Goal: Transaction & Acquisition: Book appointment/travel/reservation

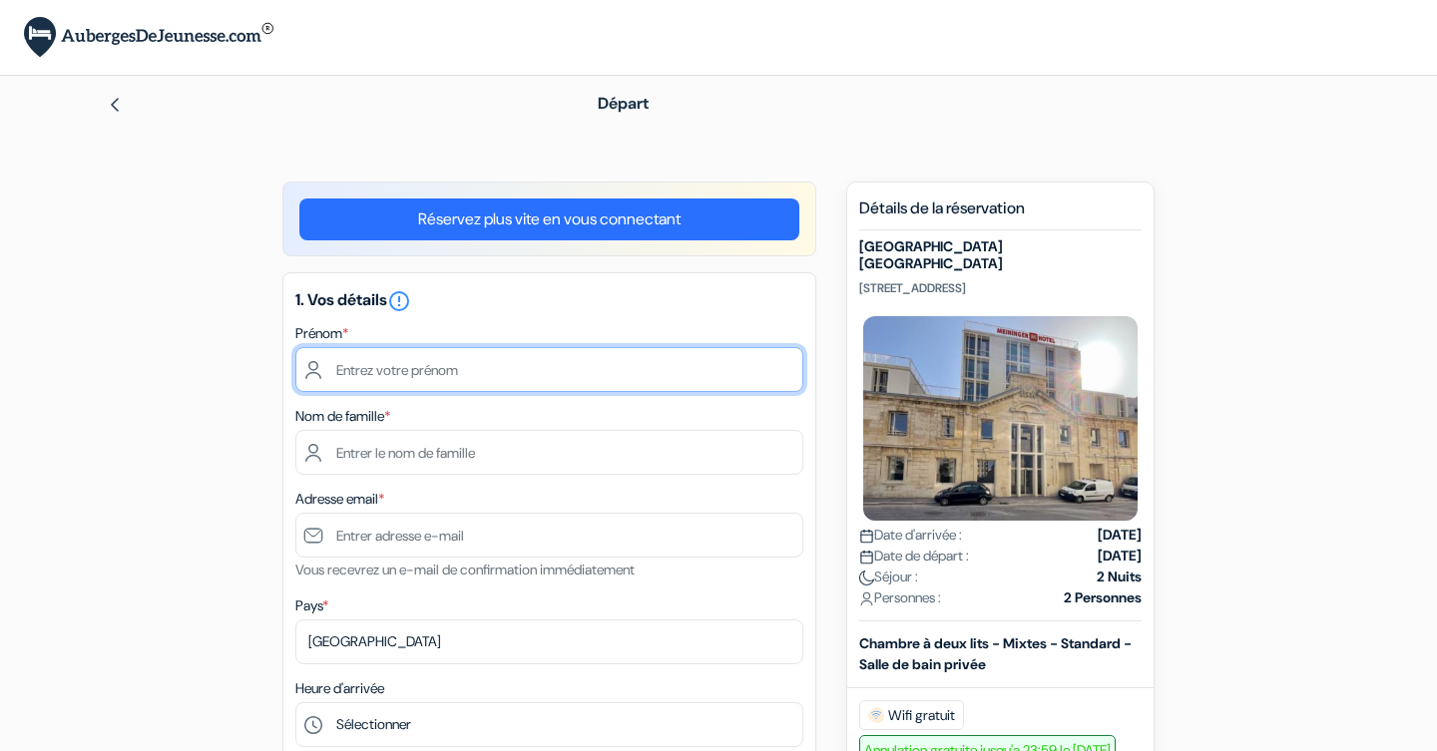
click at [471, 365] on input "text" at bounding box center [549, 369] width 508 height 45
type input "[PERSON_NAME]"
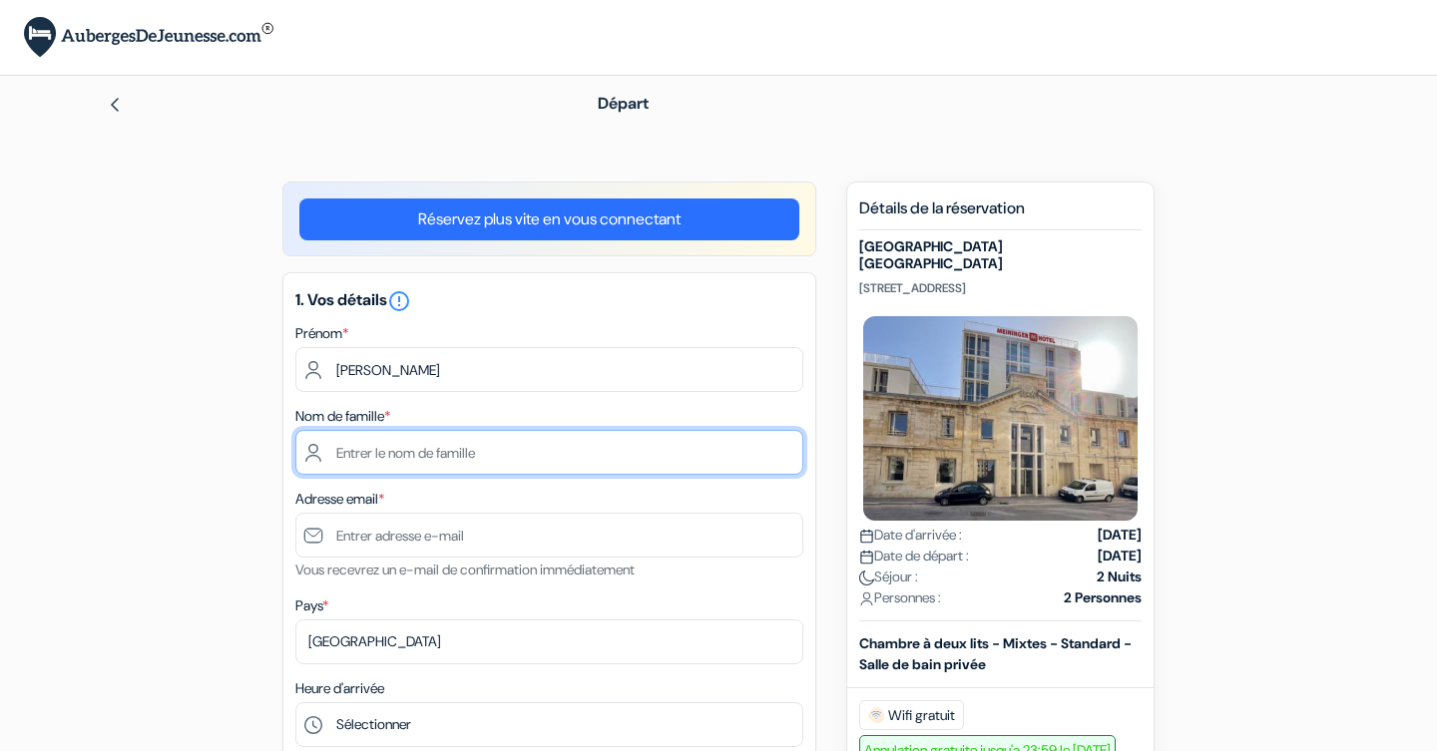
type input "Lemasson"
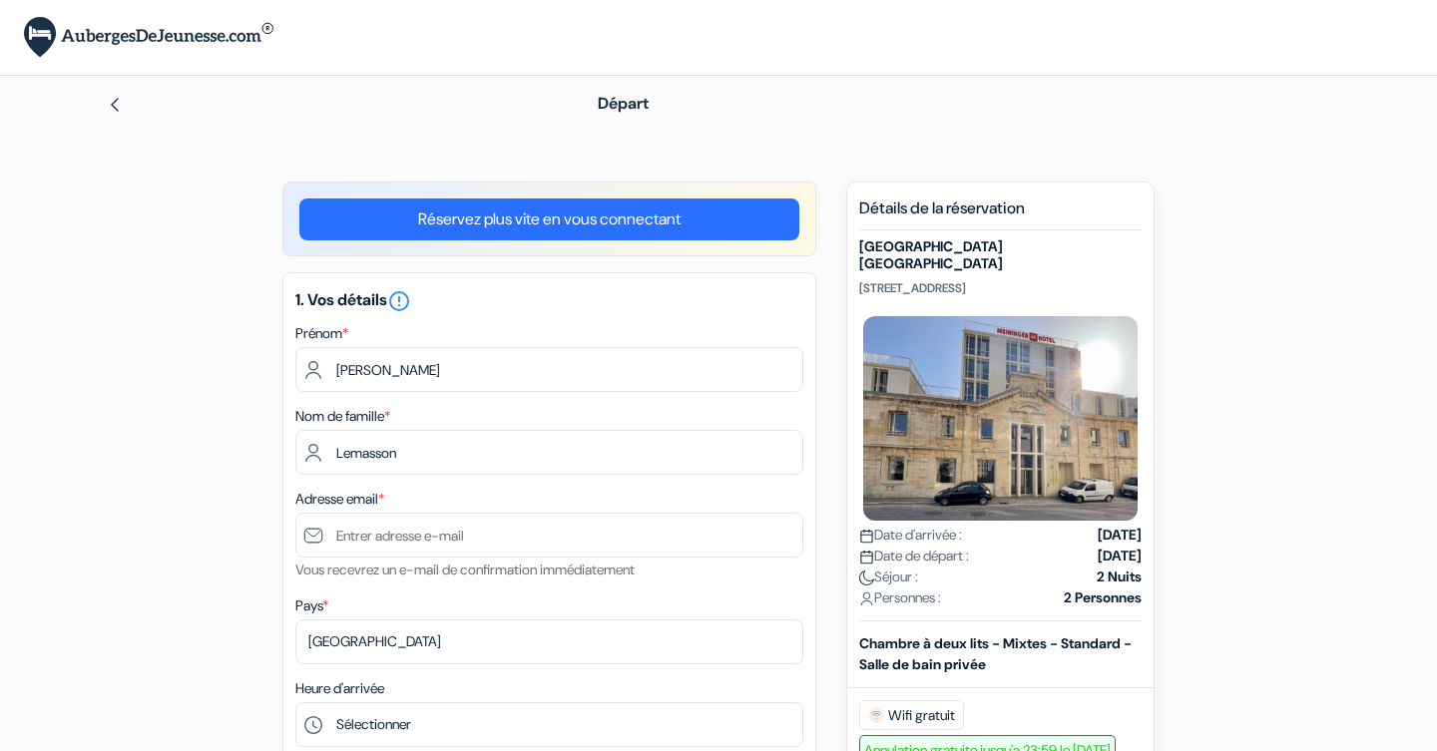
type input "[EMAIL_ADDRESS][DOMAIN_NAME]"
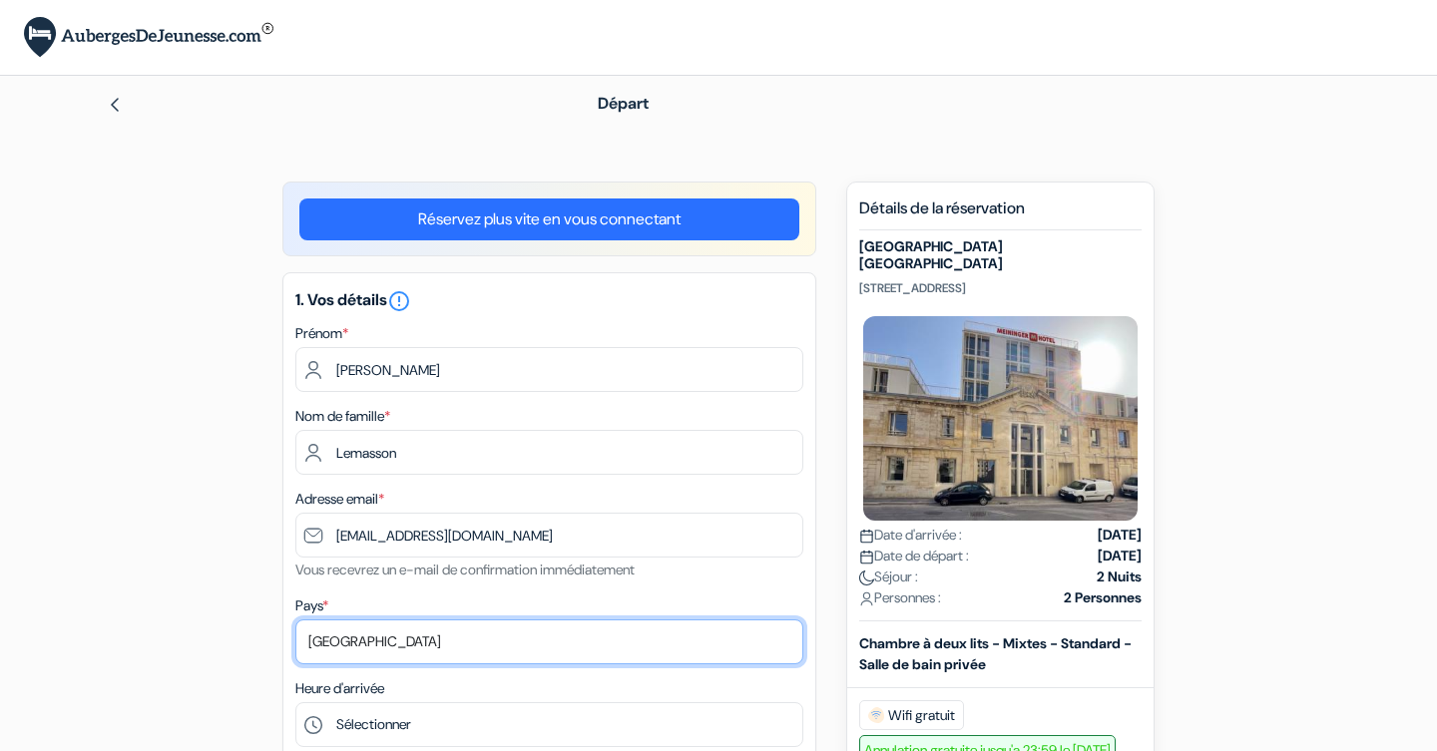
select select "67"
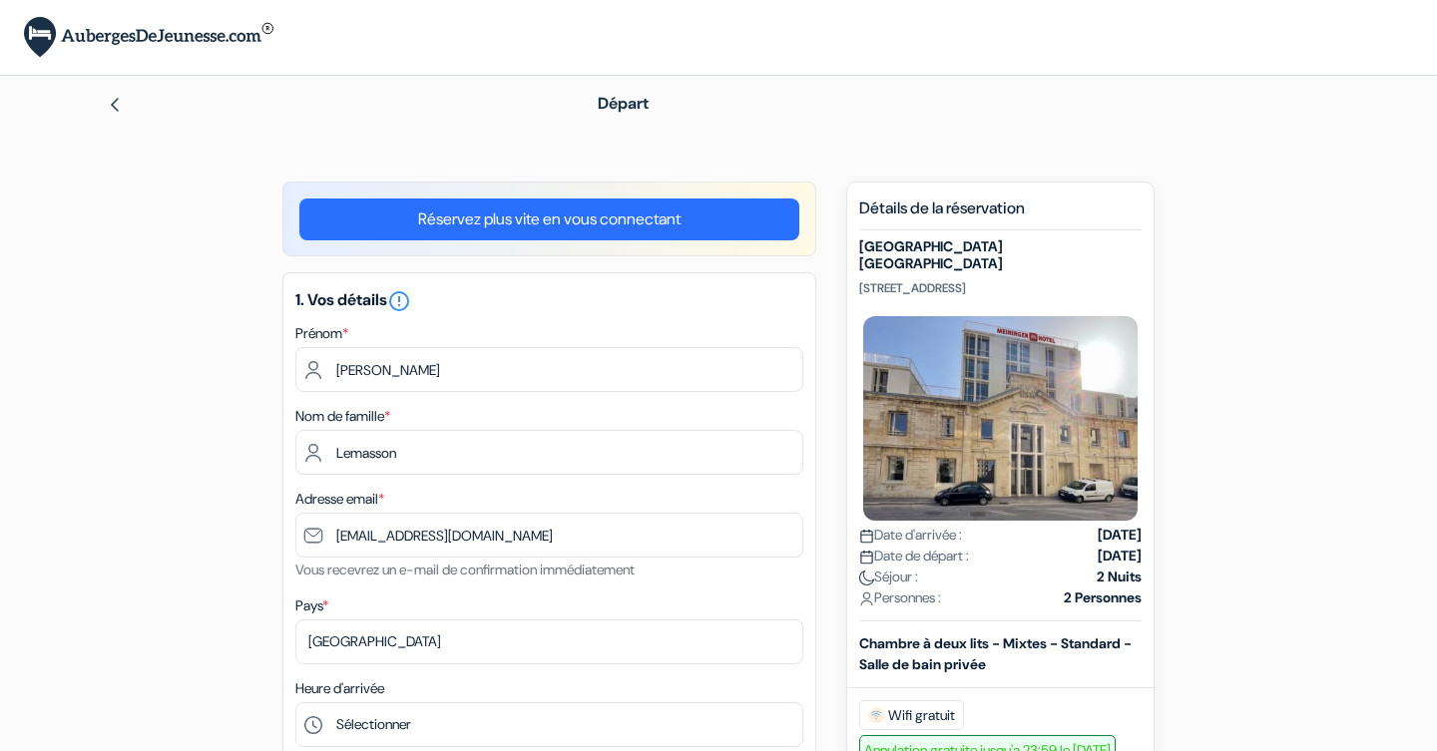
type input "0627131173"
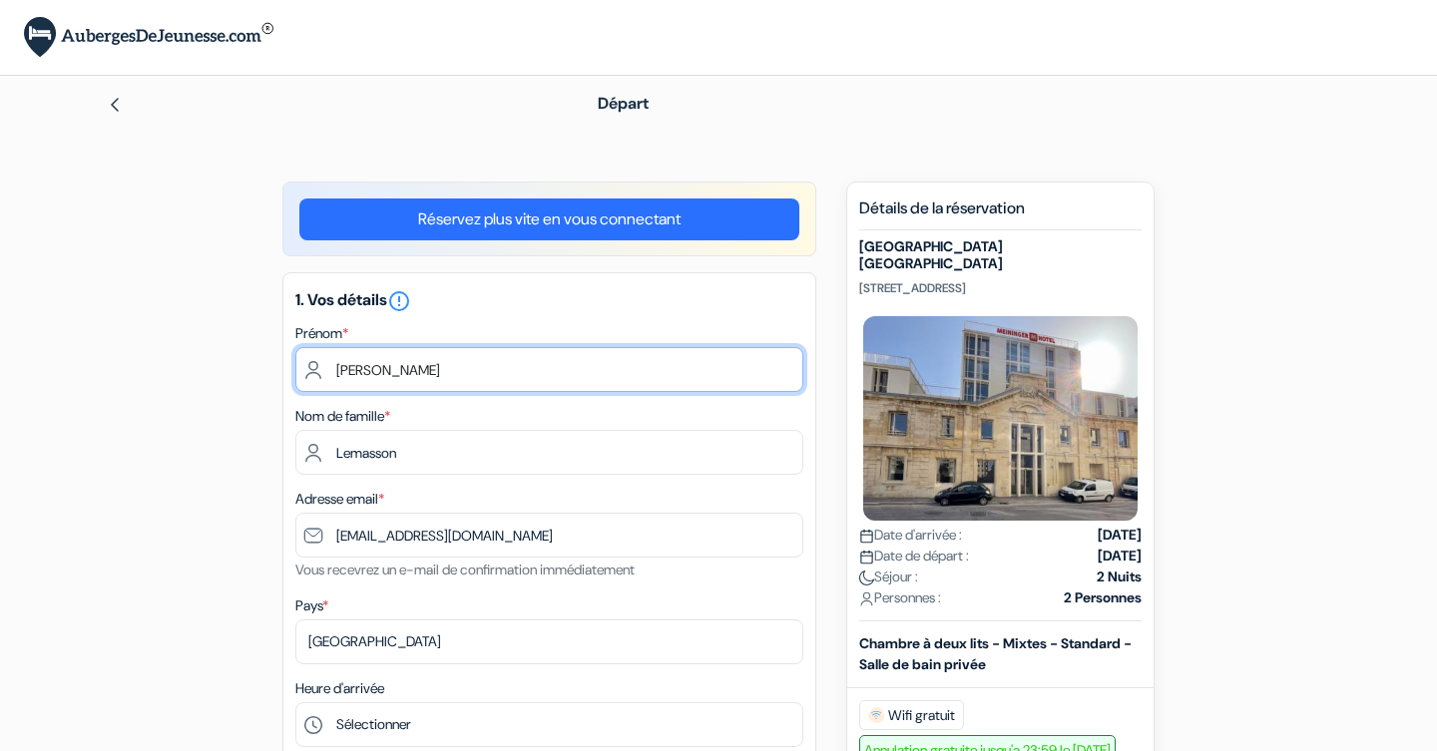
scroll to position [281, 0]
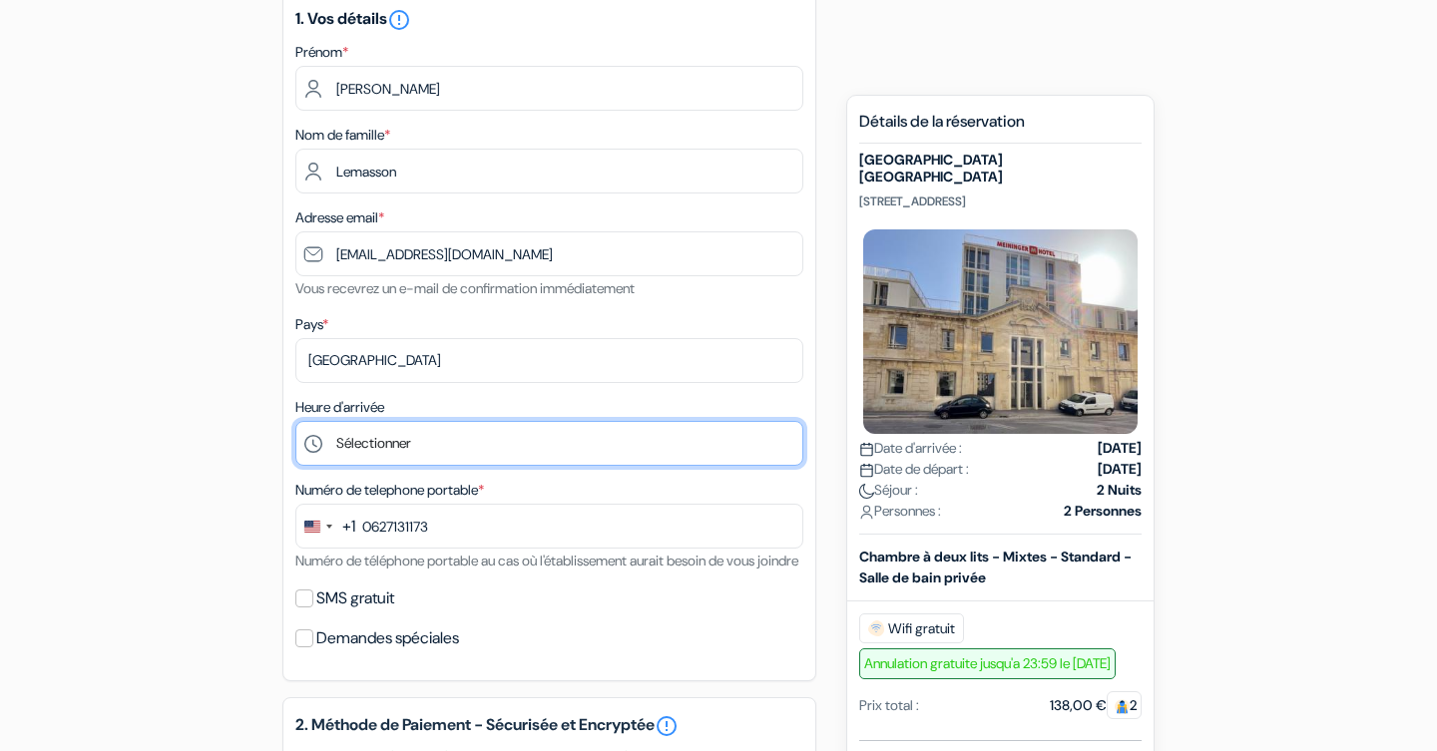
click at [477, 443] on select "Sélectionner 1:00 2:00 3:00 4:00 5:00 6:00 7:00 8:00 9:00 10:00 11:00 12:00 13:…" at bounding box center [549, 443] width 508 height 45
select select "11"
click at [295, 423] on select "Sélectionner 1:00 2:00 3:00 4:00 5:00 6:00 7:00 8:00 9:00 10:00 11:00 12:00 13:…" at bounding box center [549, 443] width 508 height 45
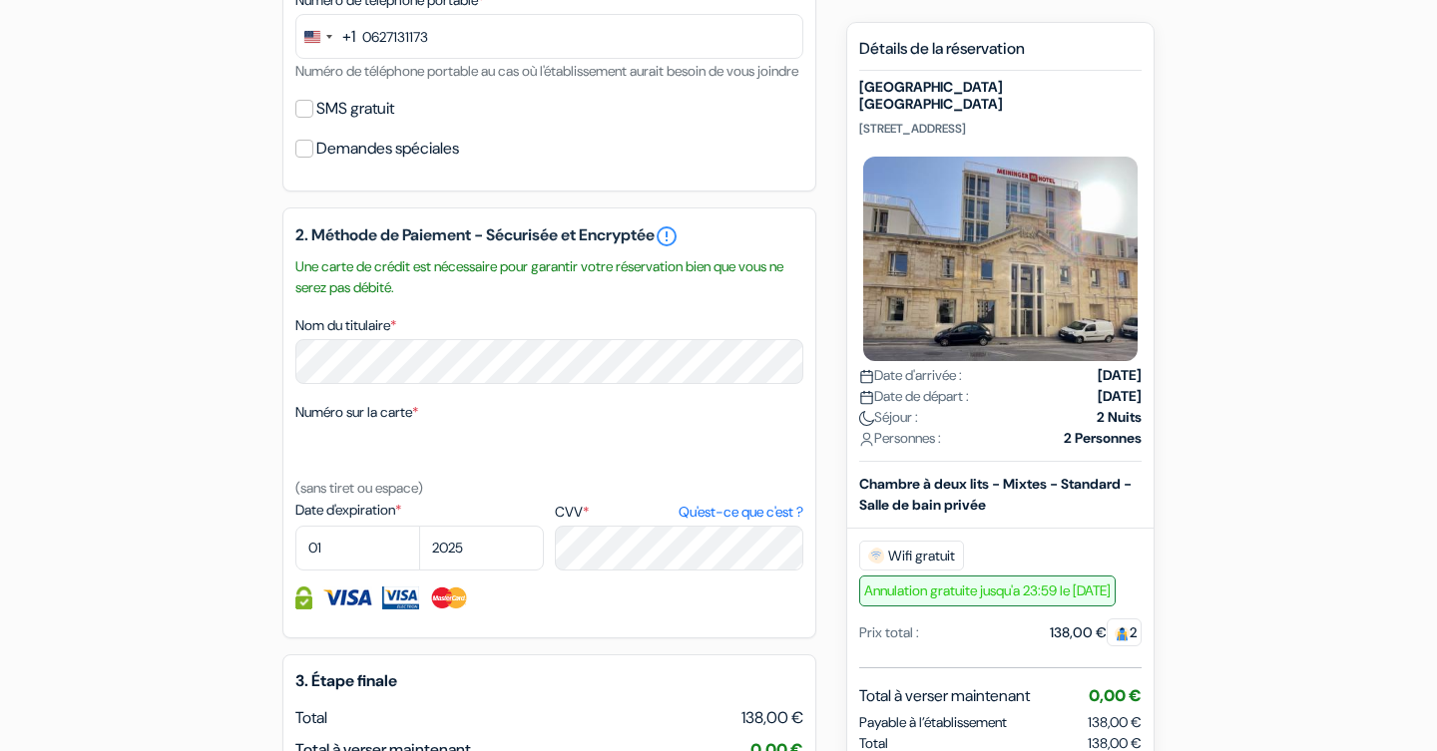
scroll to position [759, 0]
